Goal: Information Seeking & Learning: Learn about a topic

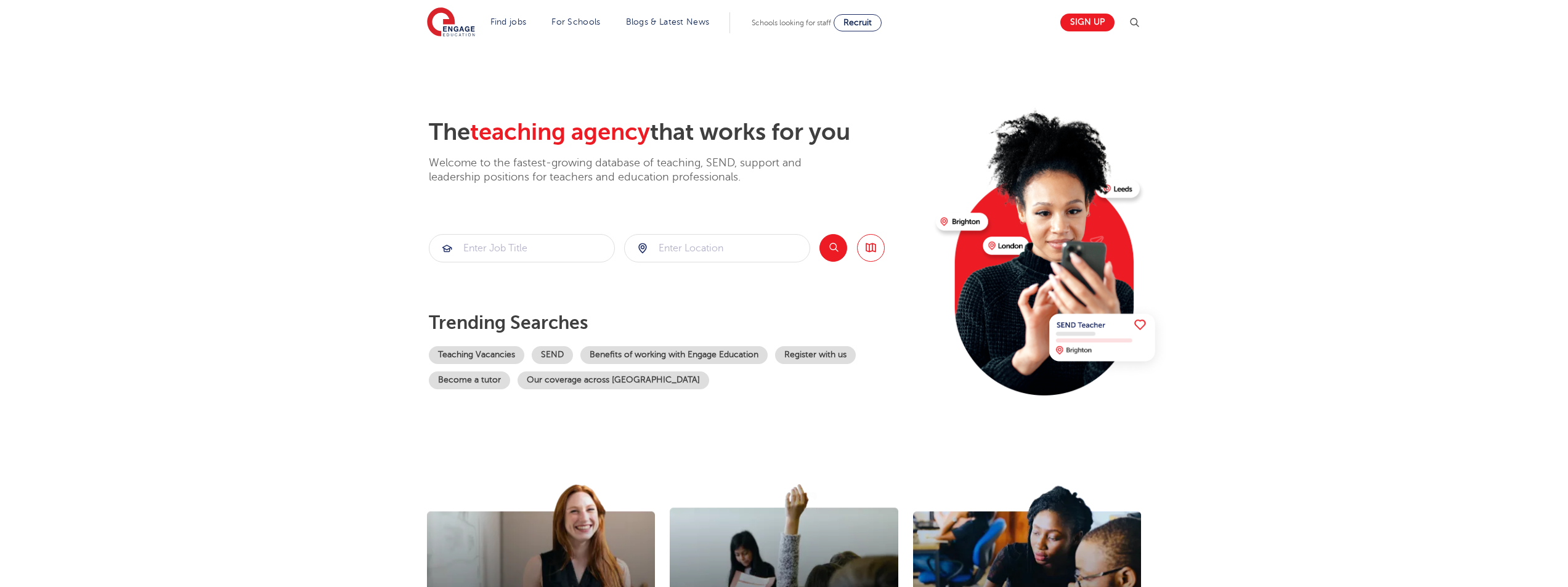
click at [251, 275] on section "The teaching agency that works for you Welcome to the fastest-growing database …" at bounding box center [784, 248] width 1568 height 407
click at [452, 26] on img at bounding box center [451, 22] width 48 height 31
click at [550, 253] on input "search" at bounding box center [522, 248] width 185 height 27
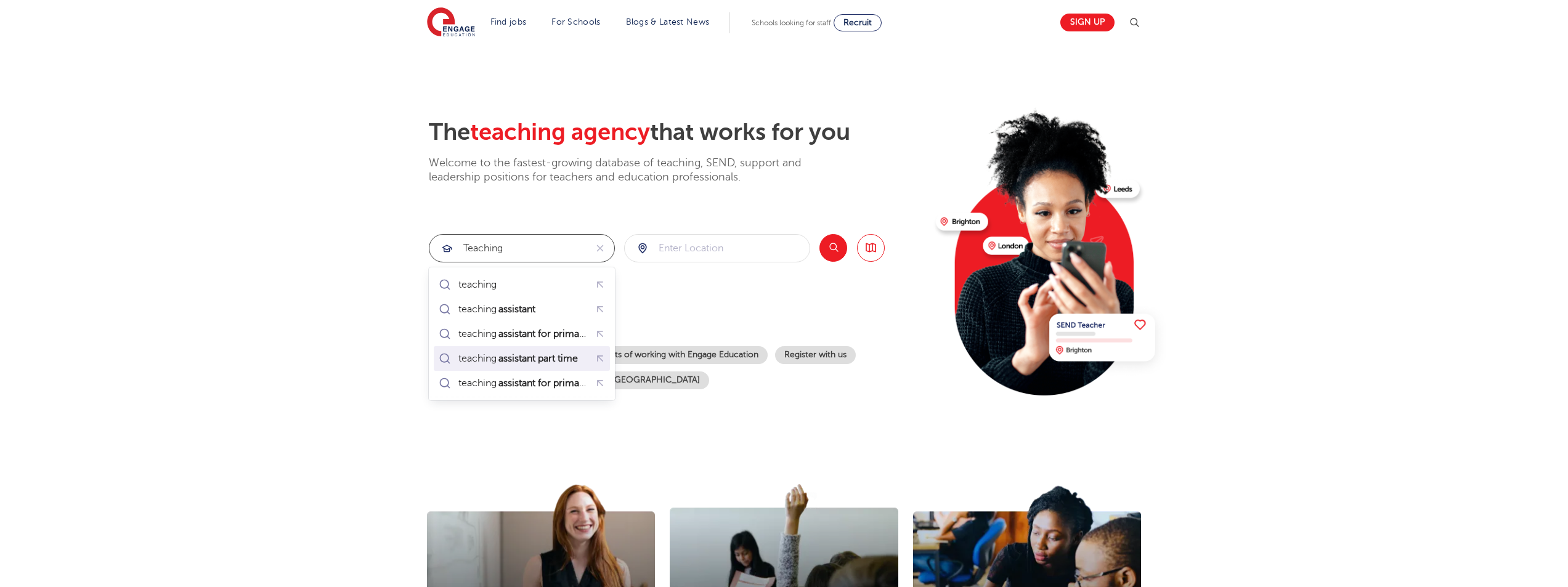
click at [528, 360] on mark "assistant part time" at bounding box center [538, 359] width 83 height 15
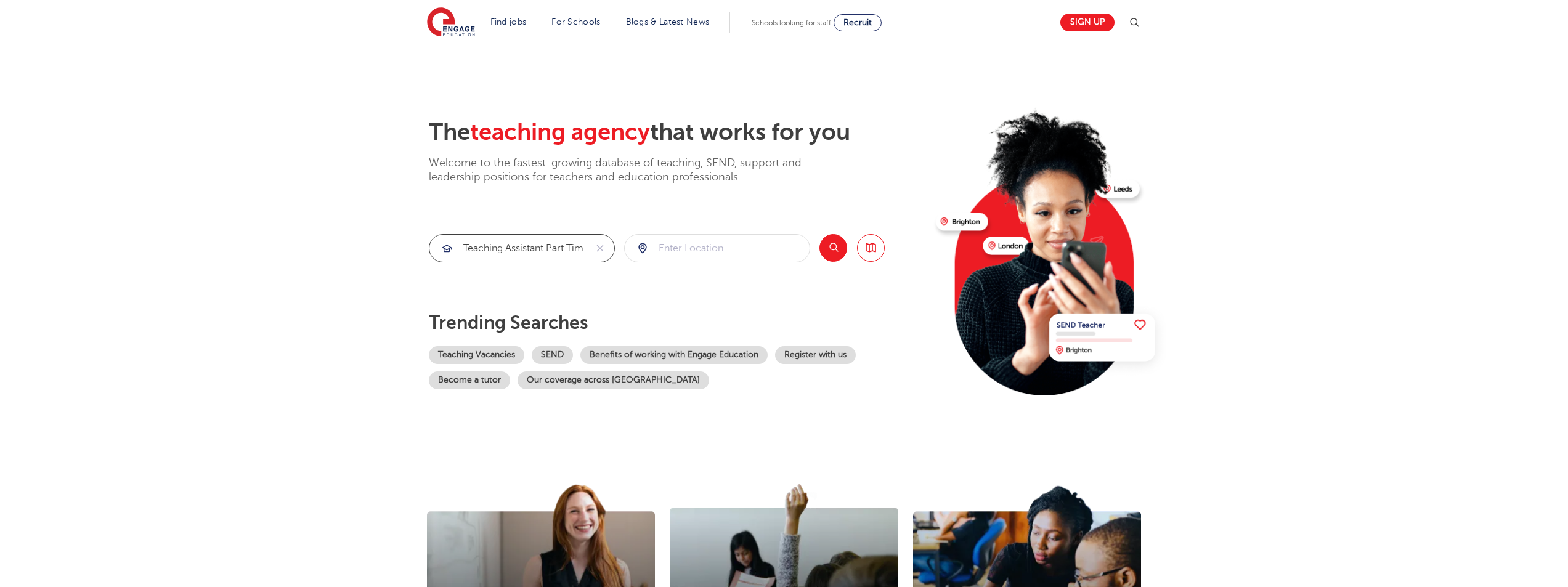
type input "teaching assistant part time"
click at [710, 251] on input "search" at bounding box center [717, 248] width 185 height 27
type input "brent"
click button "Submit" at bounding box center [0, 0] width 0 height 0
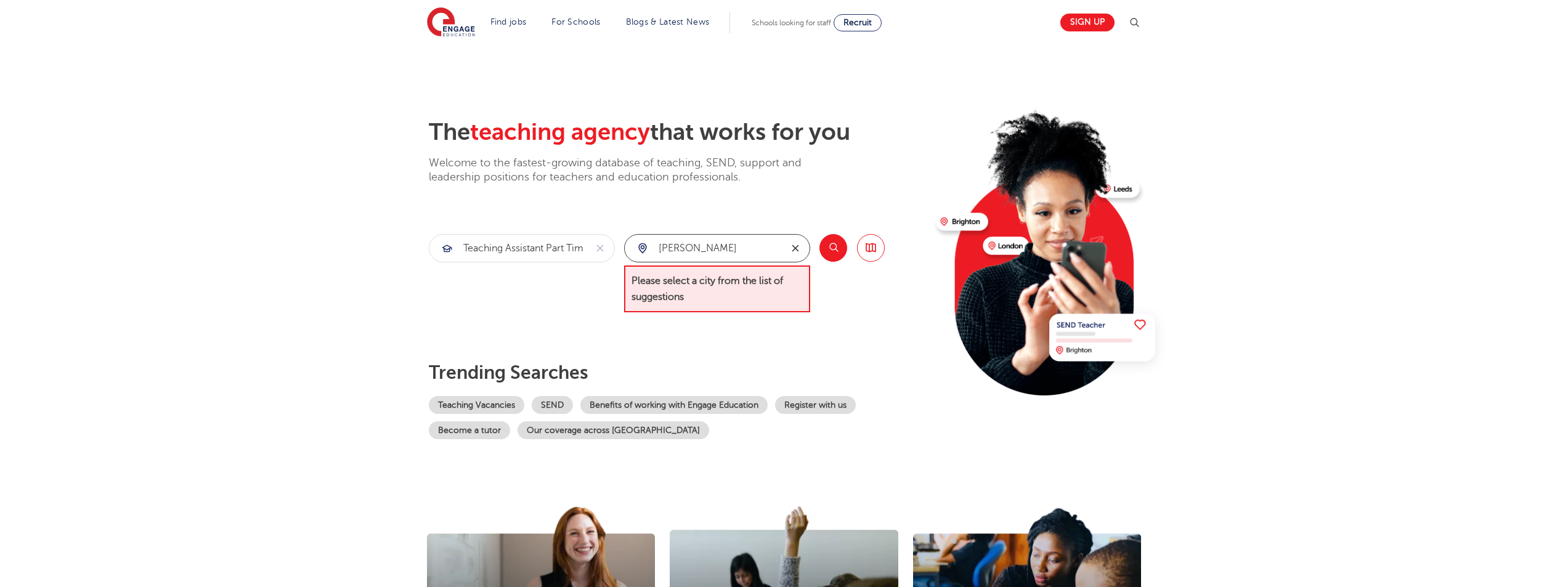
click at [798, 247] on icon "reset" at bounding box center [795, 248] width 13 height 11
click at [686, 251] on input "search" at bounding box center [717, 248] width 185 height 27
type input "wembley"
click at [840, 249] on button "Search" at bounding box center [834, 248] width 28 height 28
click at [725, 246] on input "wembley" at bounding box center [703, 248] width 157 height 27
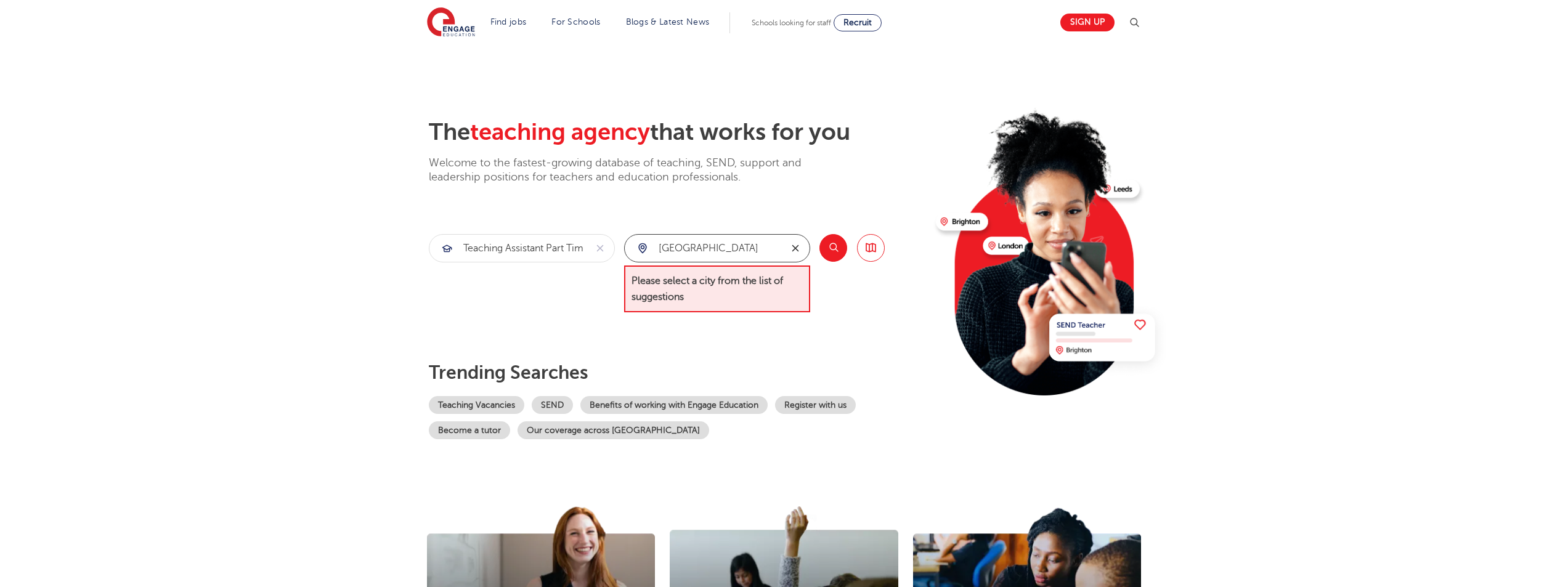
drag, startPoint x: 795, startPoint y: 250, endPoint x: 813, endPoint y: 253, distance: 18.2
click at [799, 251] on icon "reset" at bounding box center [796, 248] width 7 height 7
click at [832, 248] on button "Search" at bounding box center [834, 248] width 28 height 28
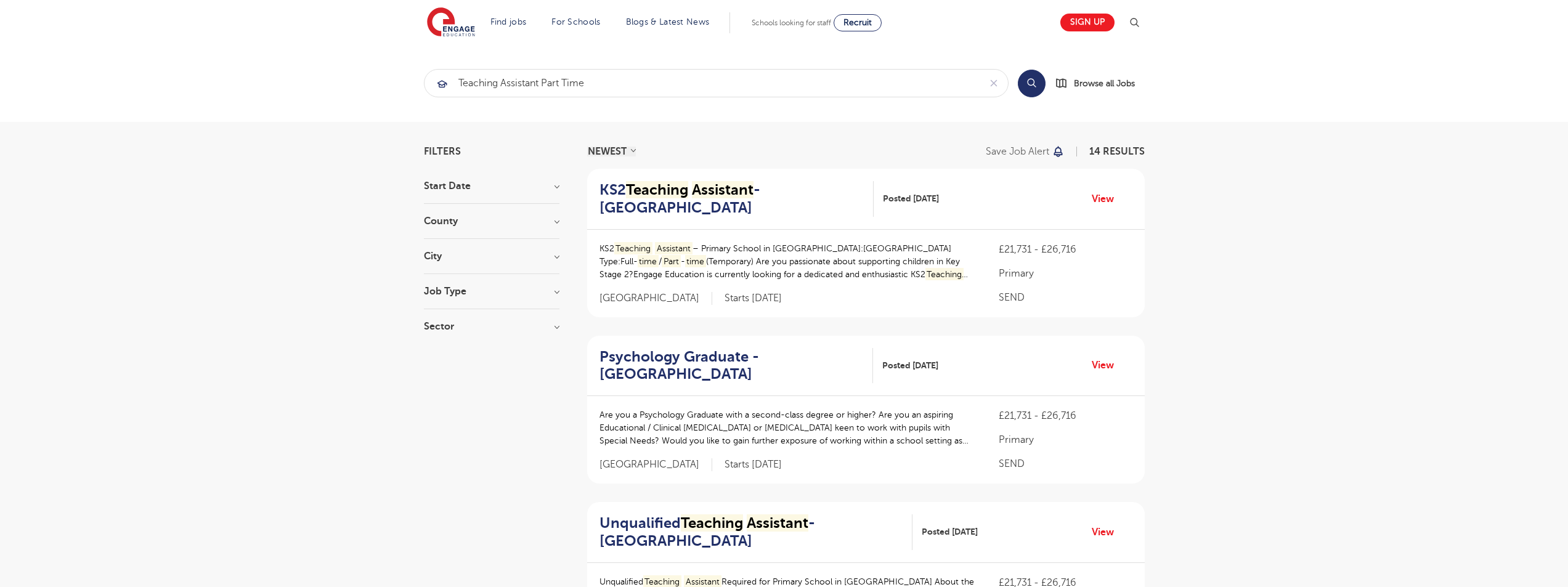
click at [557, 258] on h3 "City" at bounding box center [491, 256] width 135 height 10
click at [458, 30] on img at bounding box center [451, 22] width 48 height 31
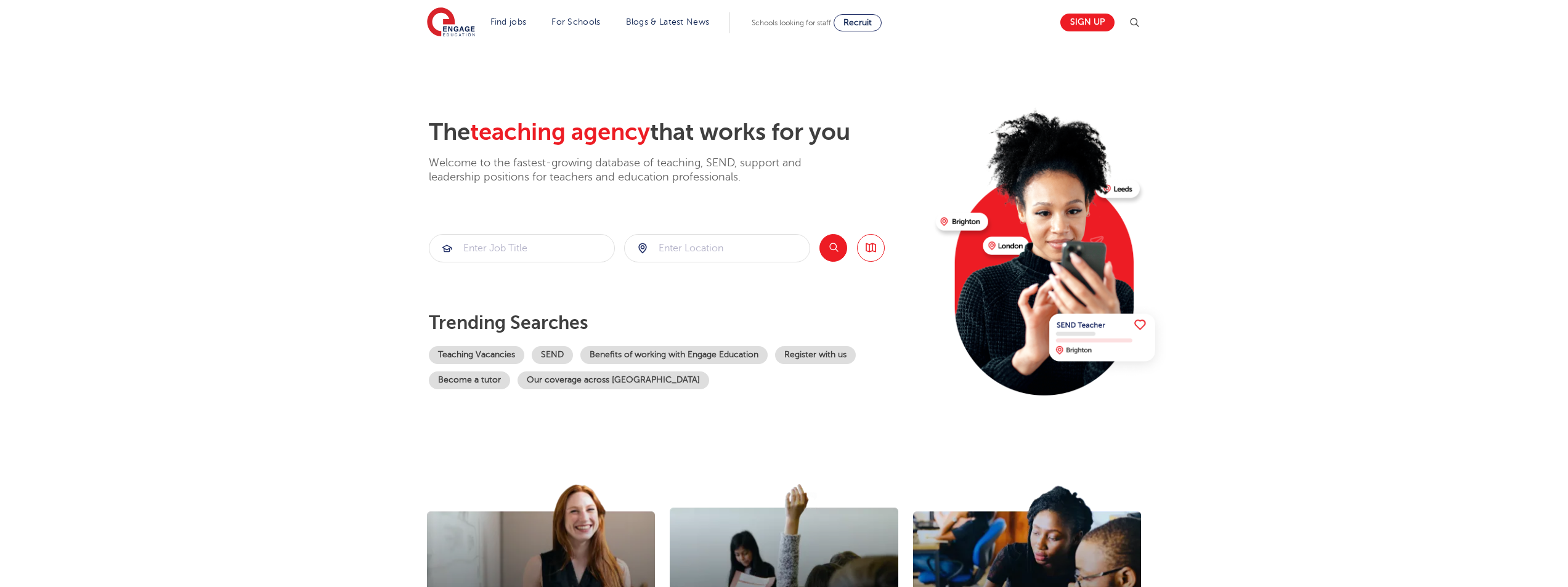
drag, startPoint x: 205, startPoint y: 303, endPoint x: 674, endPoint y: 82, distance: 518.5
click at [211, 302] on section "The teaching agency that works for you Welcome to the fastest-growing database …" at bounding box center [784, 248] width 1568 height 407
click at [501, 244] on input "search" at bounding box center [522, 248] width 185 height 27
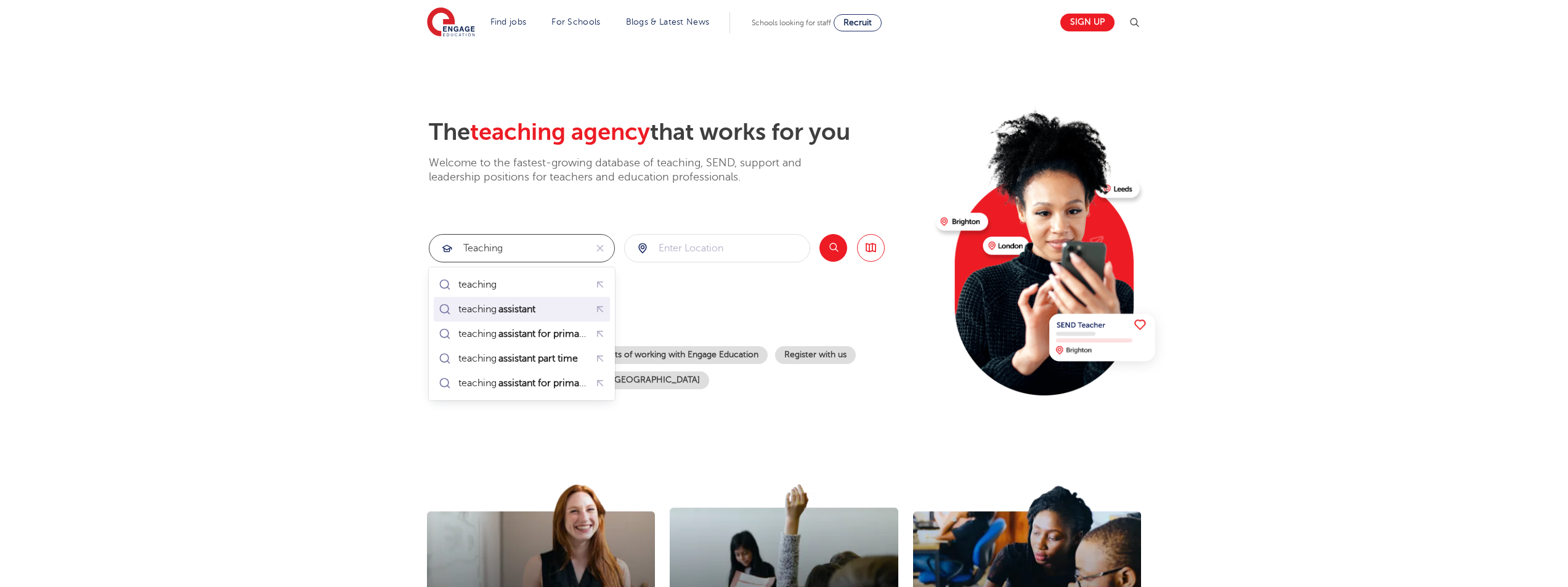
click at [492, 307] on div "teaching assistant" at bounding box center [497, 309] width 79 height 13
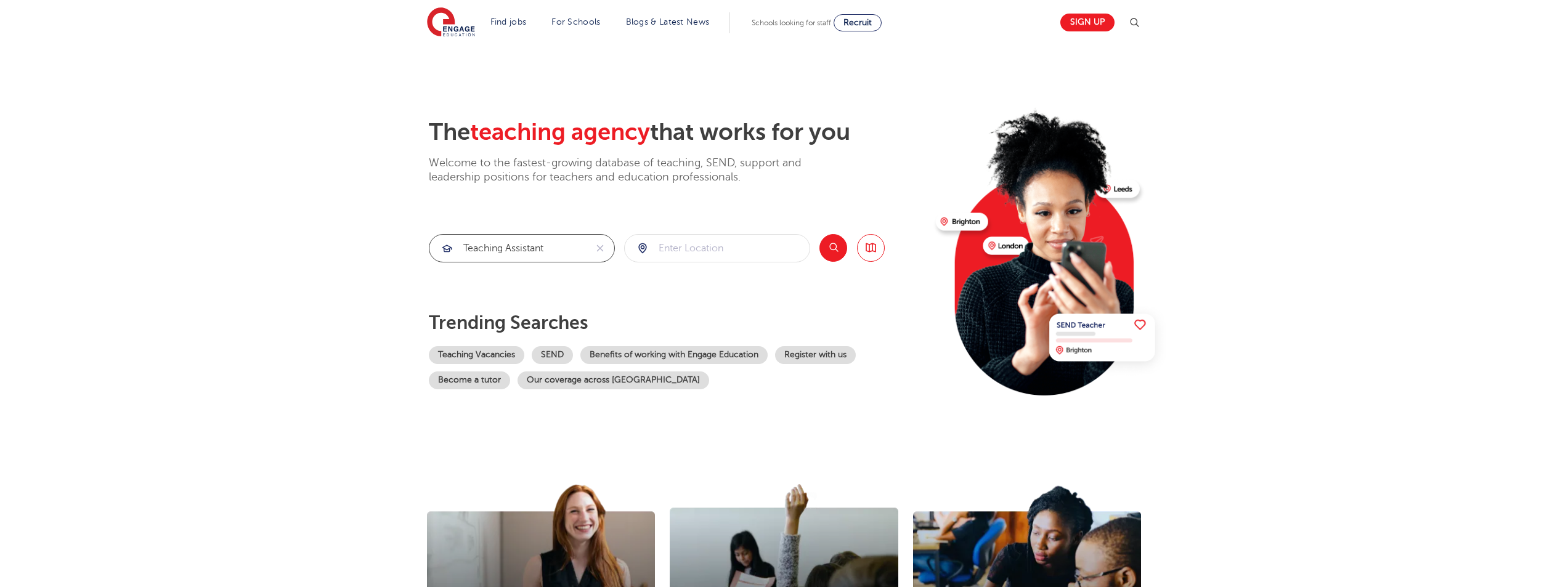
type input "teaching assistant"
click at [841, 253] on button "Search" at bounding box center [834, 248] width 28 height 28
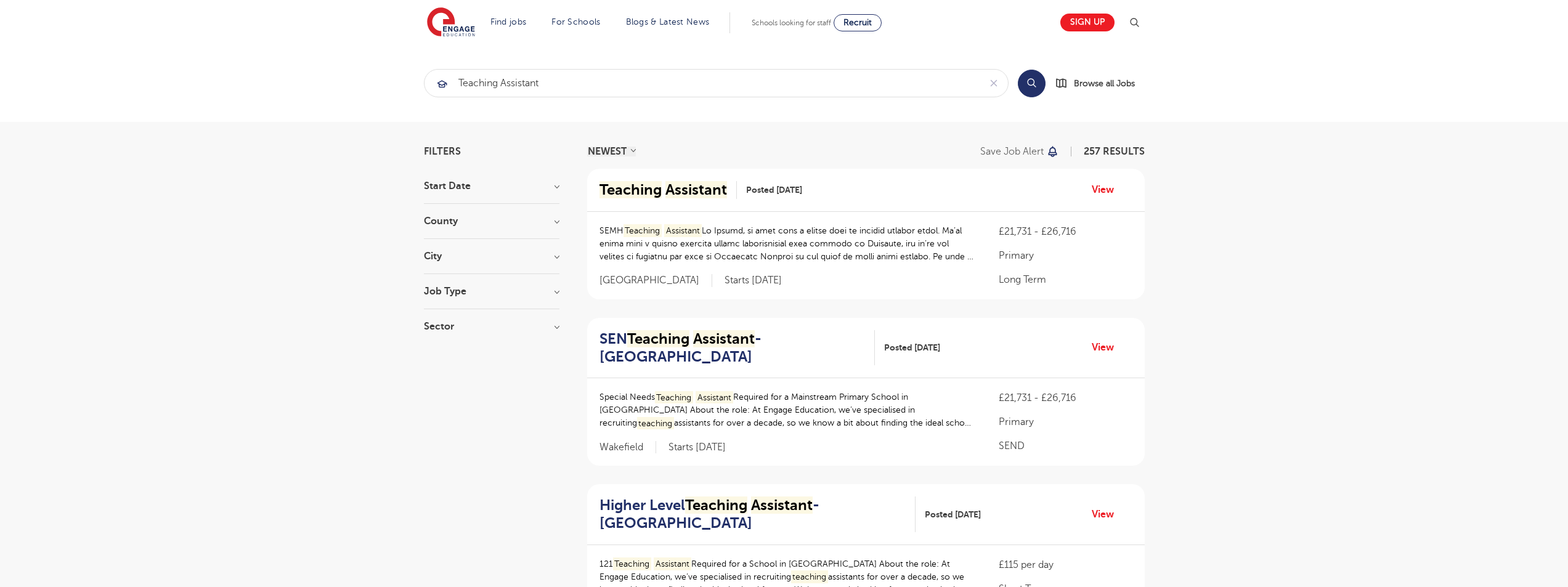
click at [446, 252] on h3 "City" at bounding box center [491, 256] width 135 height 10
click at [464, 389] on button "Show more" at bounding box center [450, 394] width 52 height 11
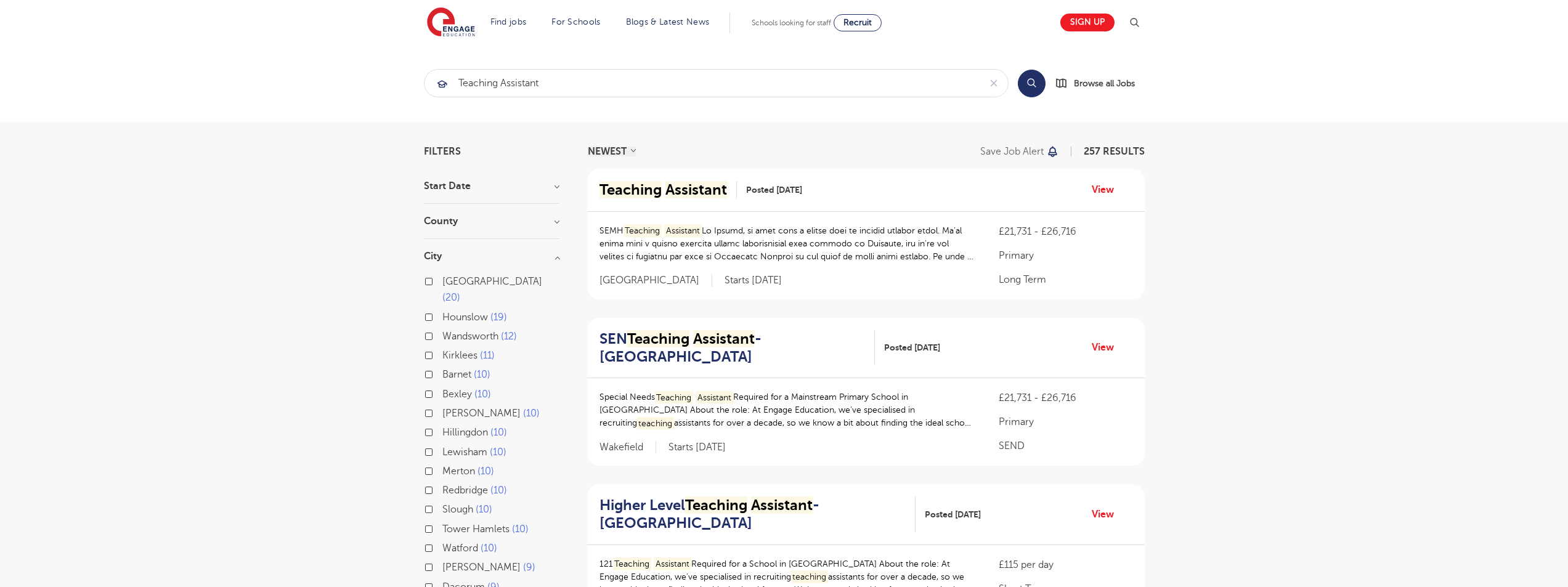
scroll to position [246, 0]
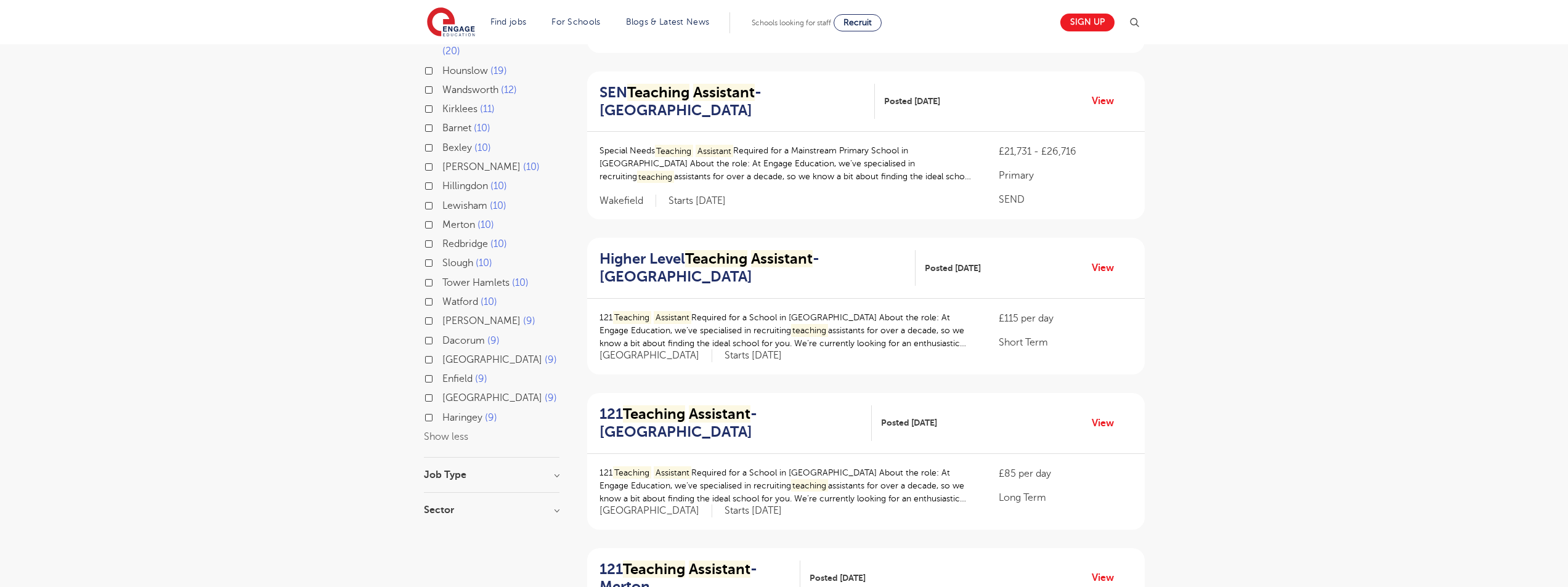
click at [443, 313] on label "[PERSON_NAME] 9" at bounding box center [489, 321] width 93 height 16
click at [443, 316] on input "[PERSON_NAME] 9" at bounding box center [446, 320] width 8 height 8
checkbox input "true"
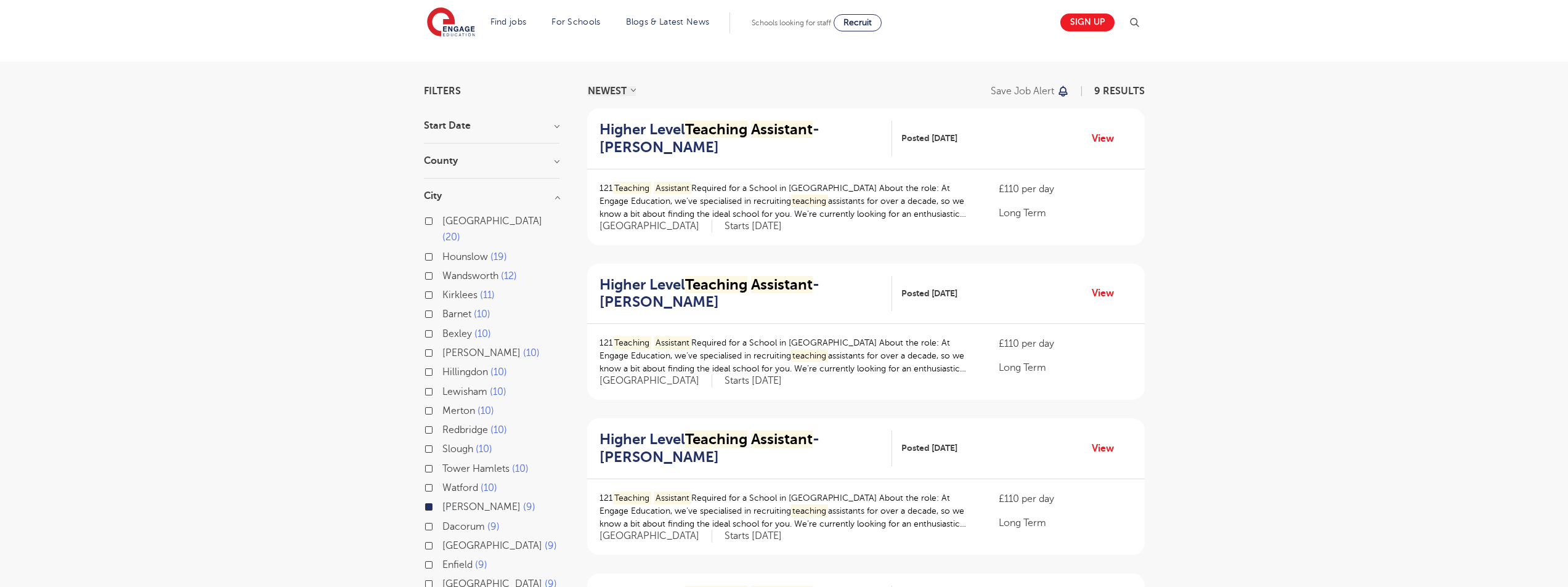
scroll to position [307, 0]
